Goal: Transaction & Acquisition: Purchase product/service

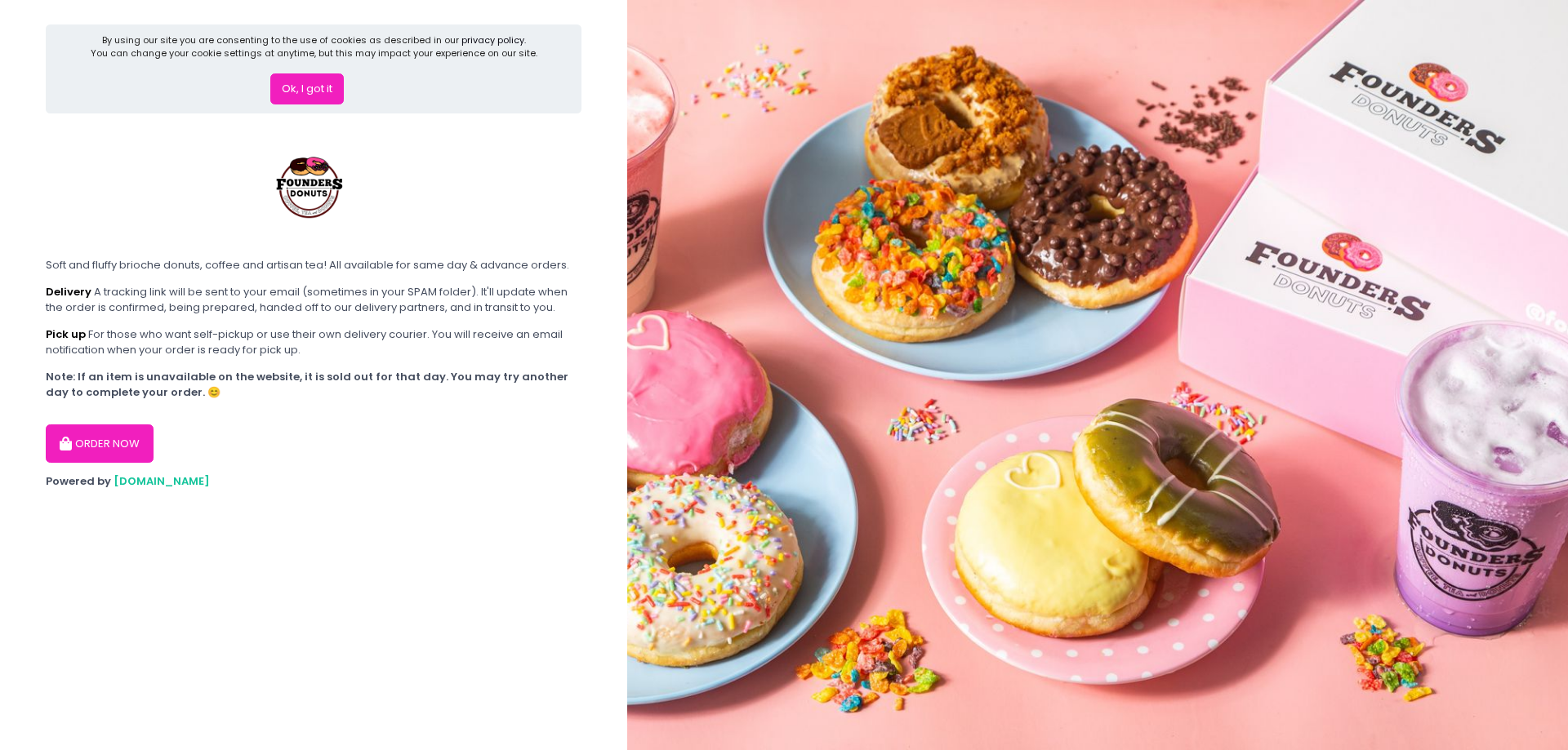
click at [287, 96] on button "Ok, I got it" at bounding box center [307, 89] width 74 height 31
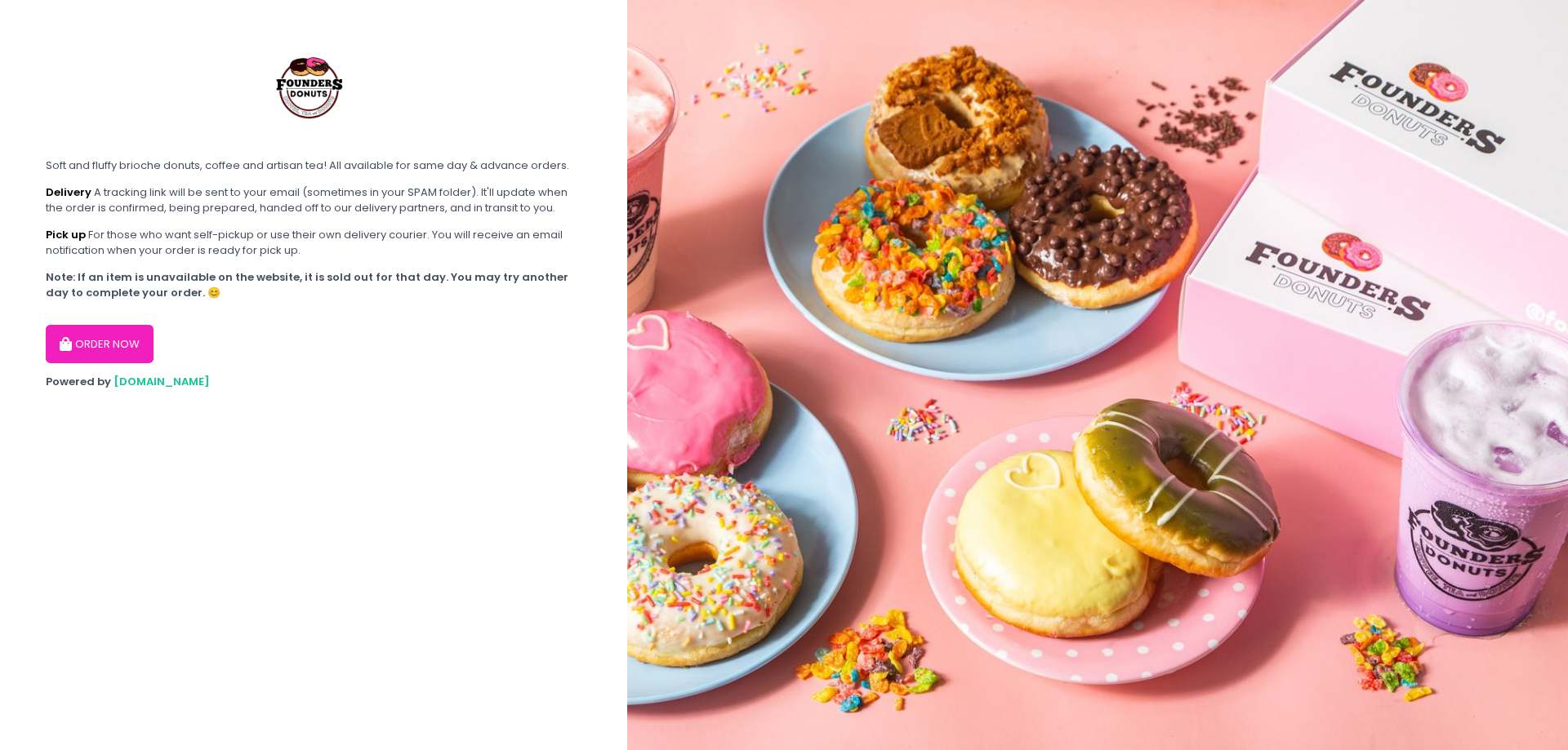
click at [89, 346] on button "ORDER NOW" at bounding box center [99, 345] width 108 height 40
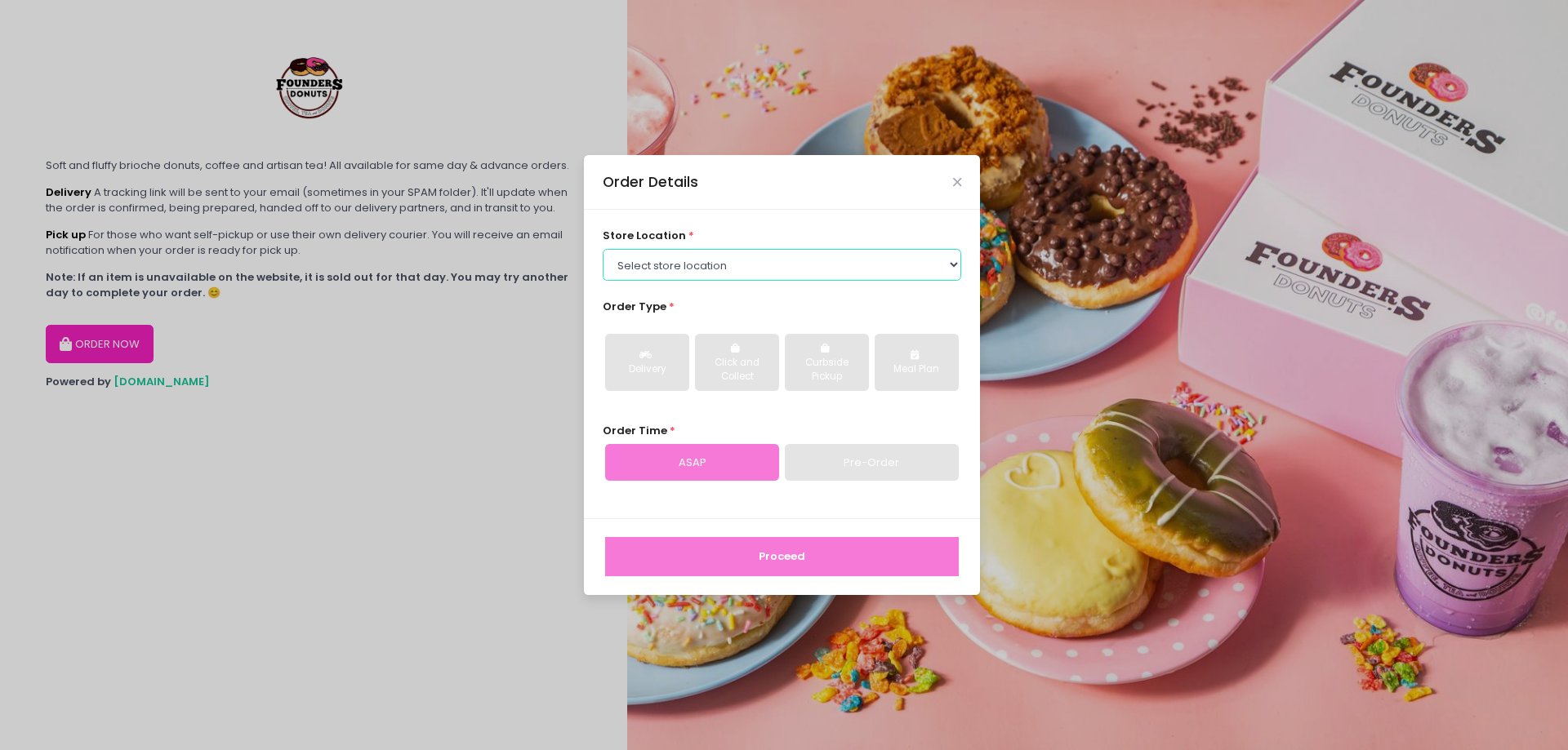
click at [696, 260] on select "Select store location Founders Donuts - [PERSON_NAME] Founders Donuts - [GEOGRA…" at bounding box center [782, 264] width 360 height 31
select select "6823519f7f461c106b9614ee"
click at [602, 249] on select "Select store location Founders Donuts - [PERSON_NAME] Founders Donuts - [GEOGRA…" at bounding box center [782, 264] width 360 height 31
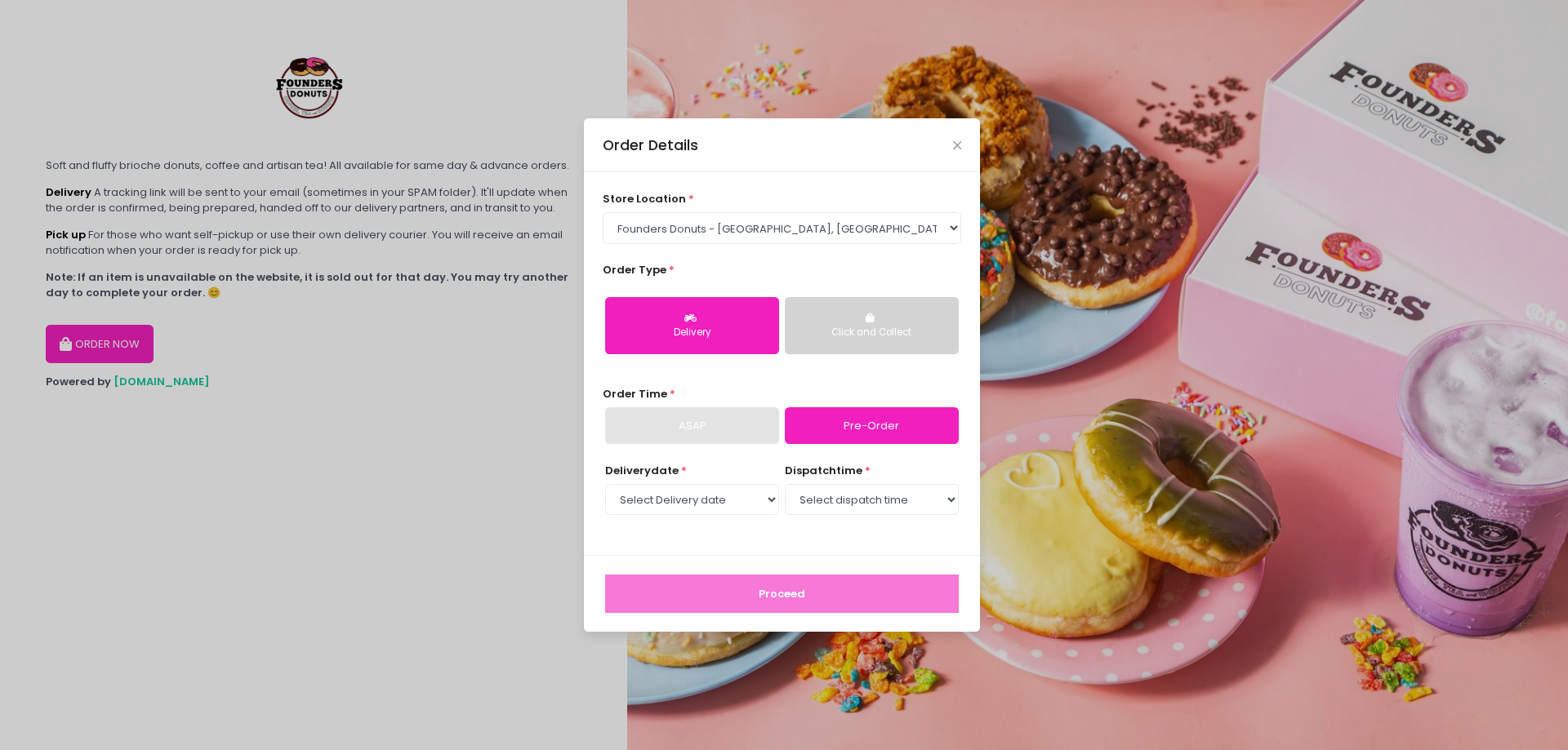
click at [840, 326] on div "Click and Collect" at bounding box center [872, 333] width 151 height 15
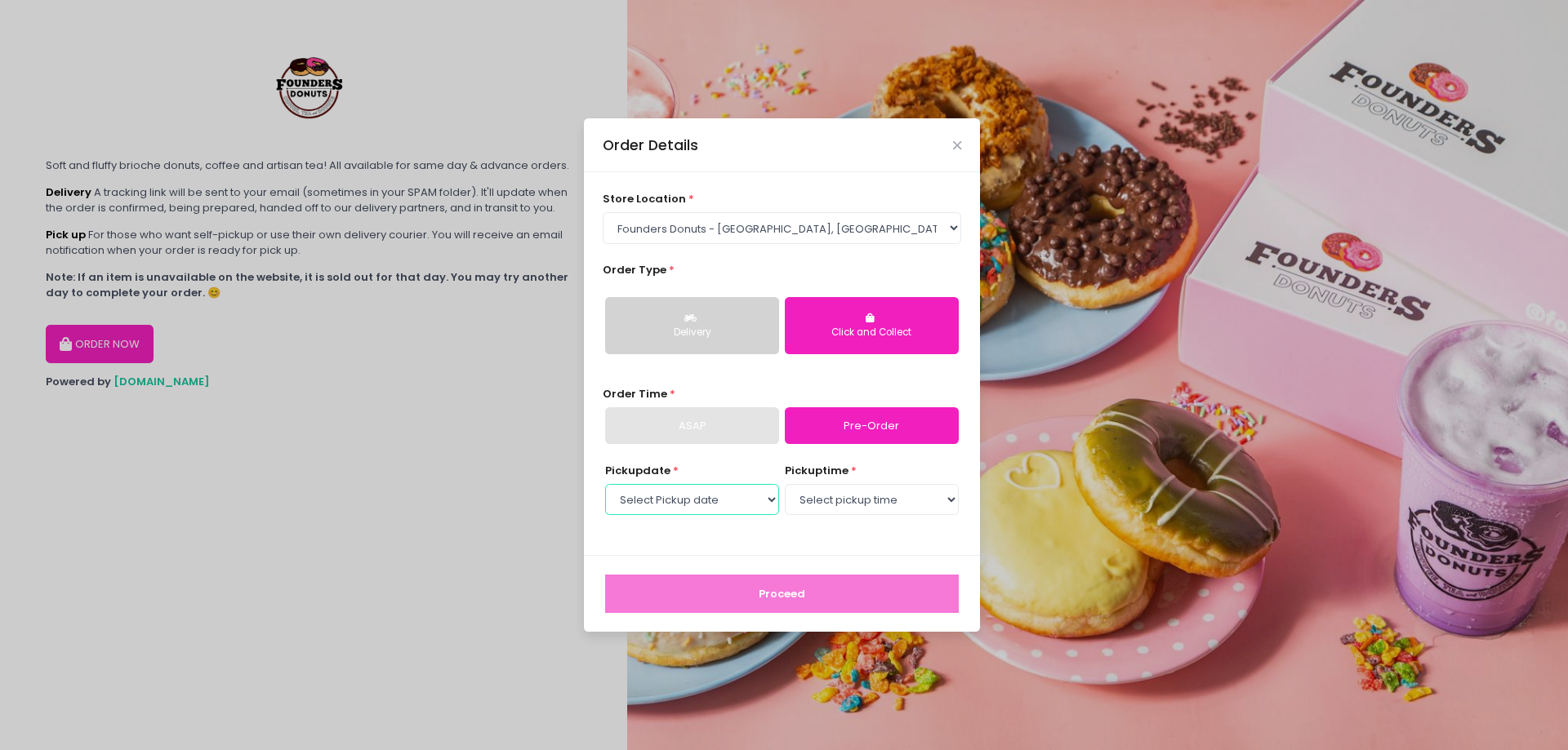
click at [720, 488] on select "Select Pickup date [DATE] [DATE] [DATE] [DATE] [DATE] [DATE] [DATE] [DATE] [DAT…" at bounding box center [692, 499] width 174 height 31
select select "[DATE]"
click at [605, 484] on select "Select Pickup date [DATE] [DATE] [DATE] [DATE] [DATE] [DATE] [DATE] [DATE] [DAT…" at bounding box center [692, 499] width 174 height 31
click at [842, 492] on select "Select pickup time 08:00 AM - 08:30 AM 08:30 AM - 09:00 AM 09:00 AM - 09:30 AM …" at bounding box center [872, 499] width 174 height 31
click at [803, 536] on div "Pickup date * Select Pickup date [DATE] [DATE] [DATE] [DATE] [DATE] [DATE] [DAT…" at bounding box center [782, 500] width 360 height 74
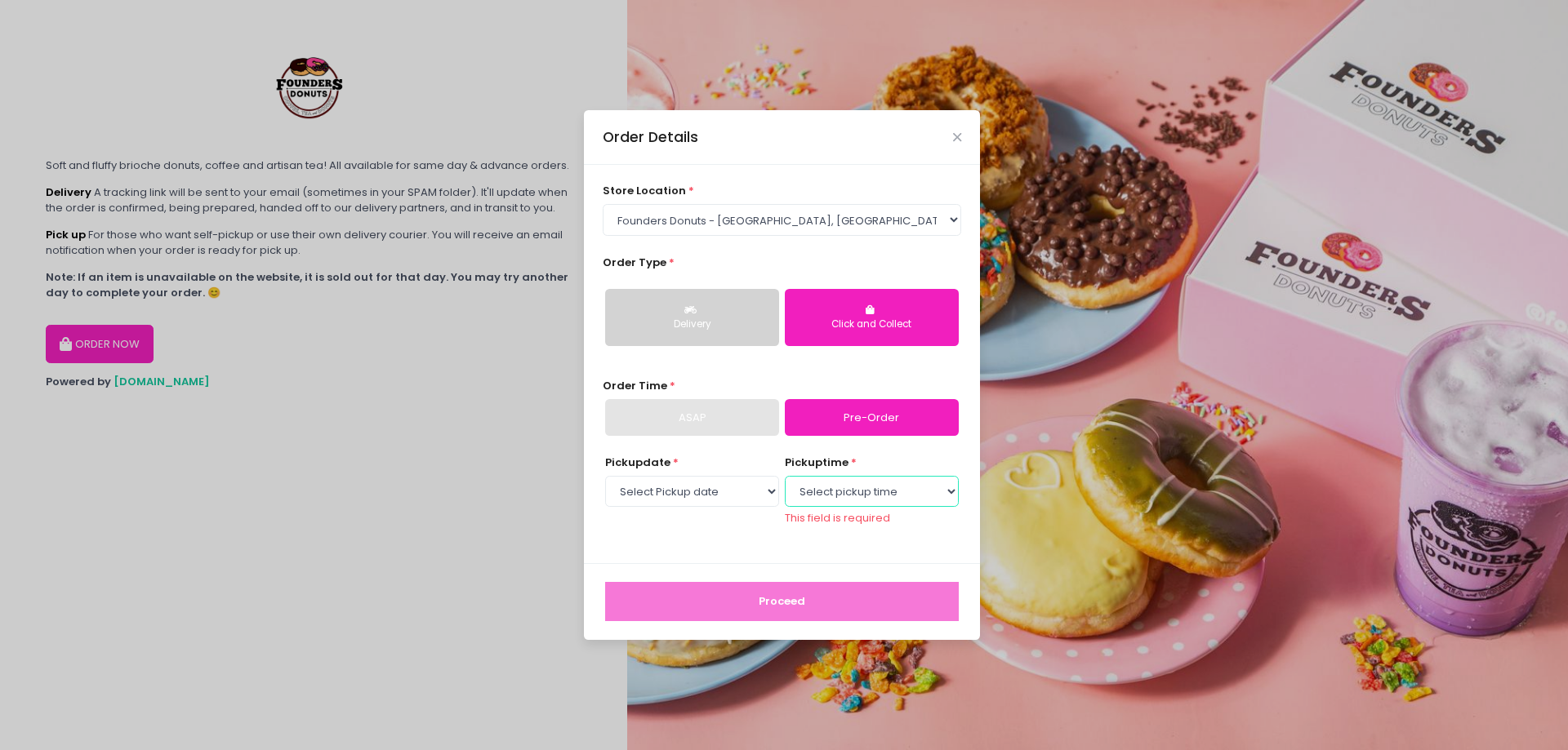
click at [851, 479] on select "Select pickup time 08:00 AM - 08:30 AM 08:30 AM - 09:00 AM 09:00 AM - 09:30 AM …" at bounding box center [872, 491] width 174 height 31
select select "14:00"
click at [784, 484] on select "Select pickup time 08:00 AM - 08:30 AM 08:30 AM - 09:00 AM 09:00 AM - 09:30 AM …" at bounding box center [872, 491] width 174 height 31
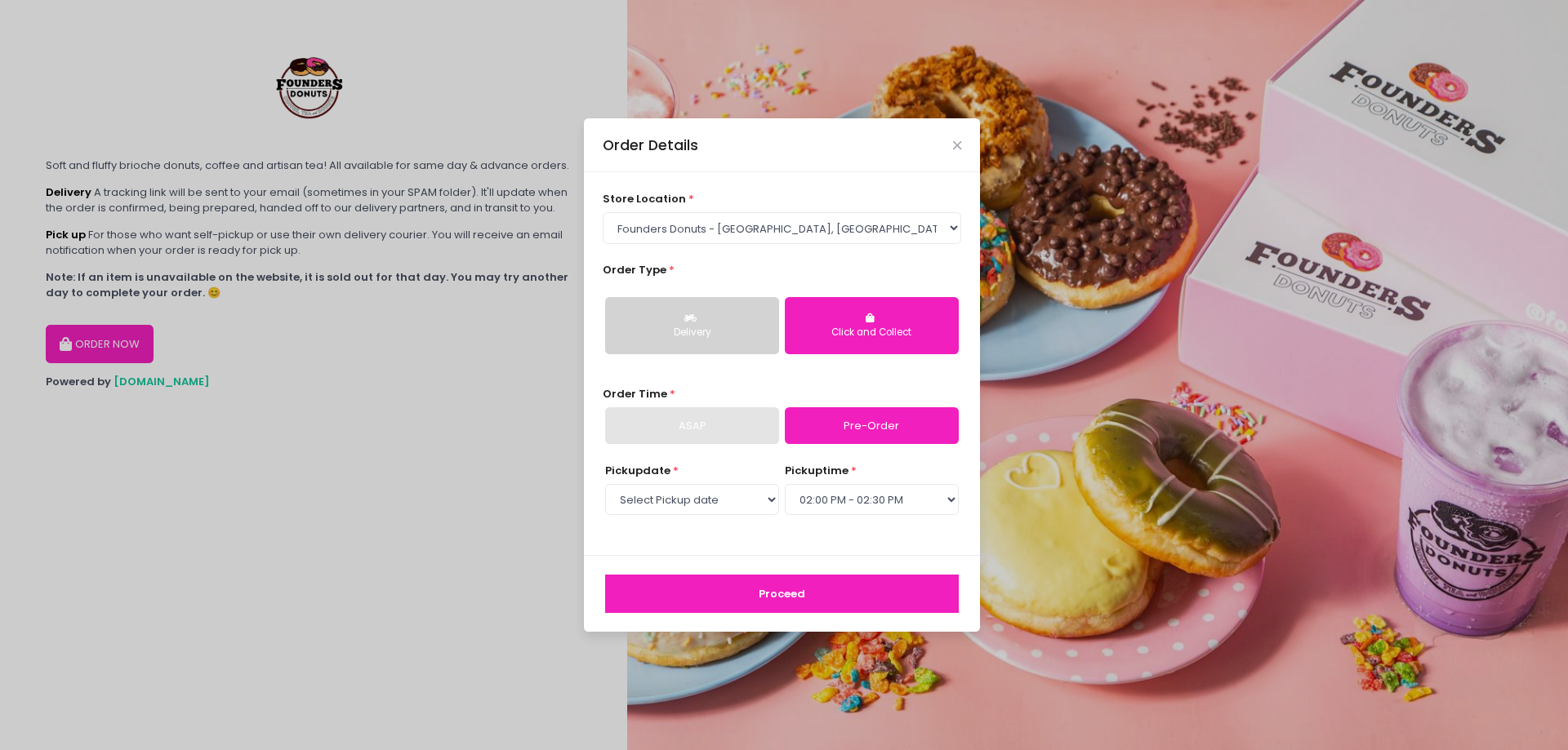
click at [748, 593] on button "Proceed" at bounding box center [782, 594] width 354 height 40
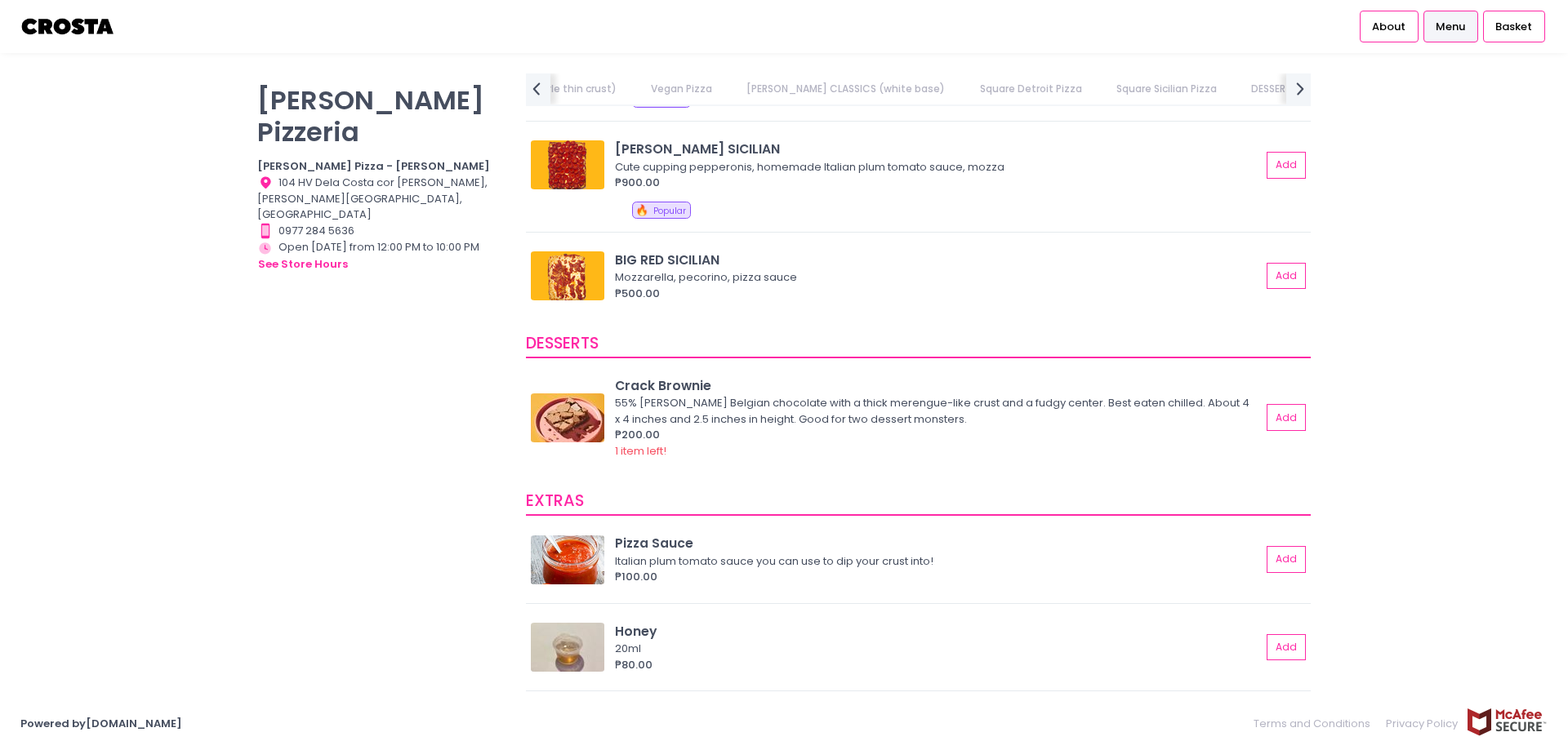
scroll to position [2368, 0]
